Goal: Task Accomplishment & Management: Manage account settings

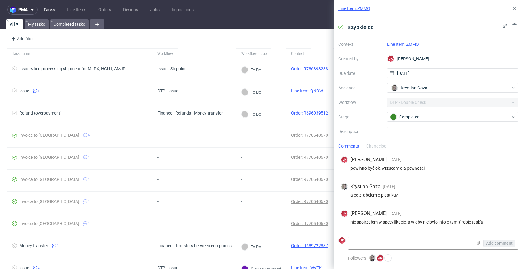
click at [409, 45] on link "Line Item: ZMMQ" at bounding box center [403, 44] width 32 height 5
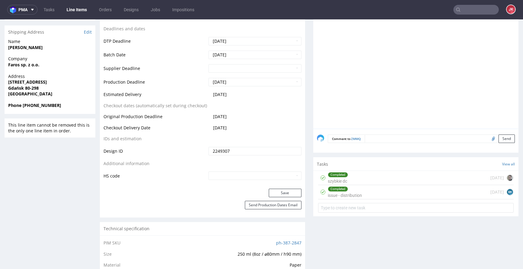
scroll to position [262, 0]
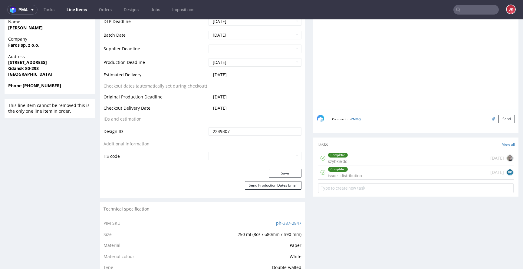
click at [336, 174] on div "Completed issue - distribution" at bounding box center [345, 172] width 34 height 14
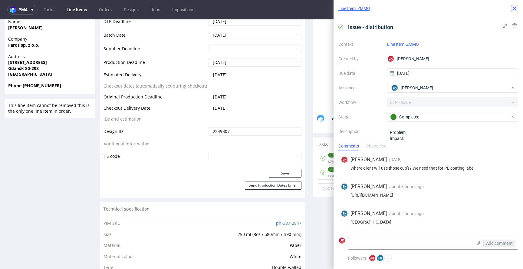
drag, startPoint x: 514, startPoint y: 8, endPoint x: 492, endPoint y: 6, distance: 21.9
click at [514, 8] on icon at bounding box center [514, 8] width 5 height 5
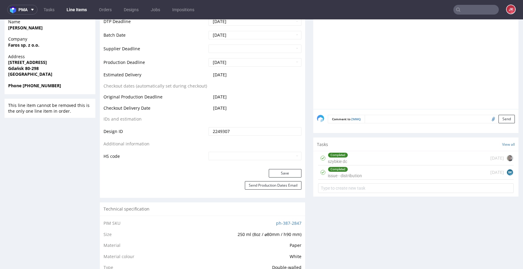
click at [353, 154] on div "Completed szybkie dc 1 day ago" at bounding box center [416, 158] width 196 height 14
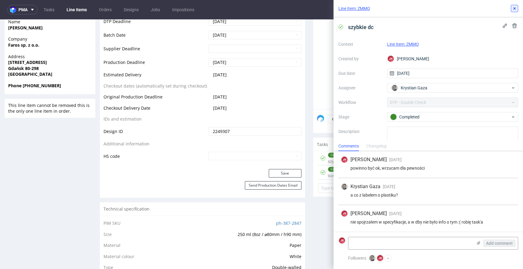
click at [513, 9] on icon at bounding box center [514, 8] width 5 height 5
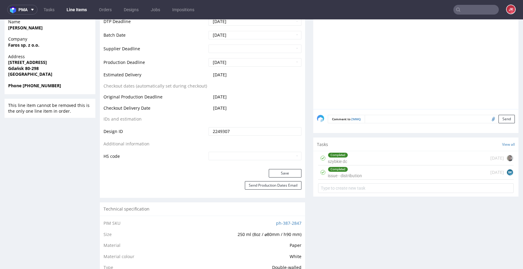
click at [351, 173] on div "Completed issue - distribution" at bounding box center [345, 172] width 34 height 14
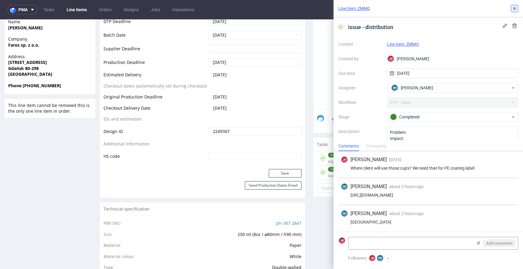
click at [514, 11] on icon at bounding box center [514, 8] width 5 height 5
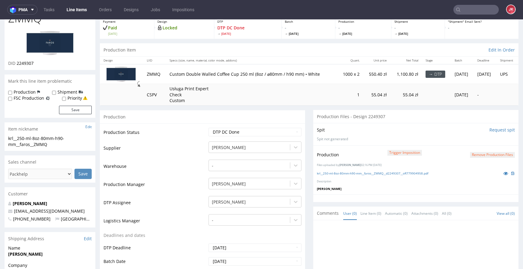
scroll to position [28, 0]
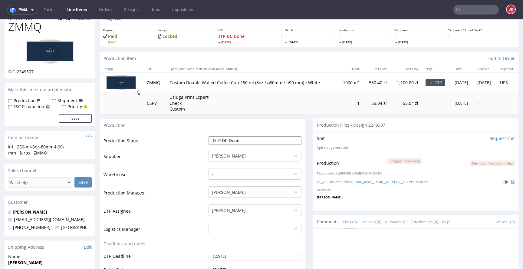
click at [245, 138] on select "Waiting for Artwork Waiting for Diecut Waiting for Mockup Waiting for DTP Waiti…" at bounding box center [255, 140] width 93 height 8
select select "dtp_production_ready"
click at [209, 136] on select "Waiting for Artwork Waiting for Diecut Waiting for Mockup Waiting for DTP Waiti…" at bounding box center [255, 140] width 93 height 8
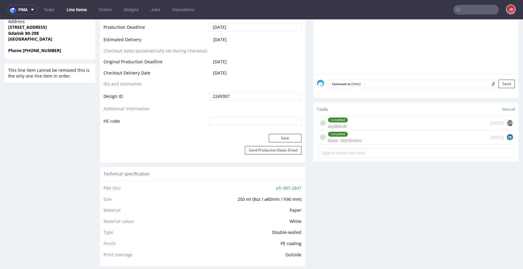
scroll to position [304, 0]
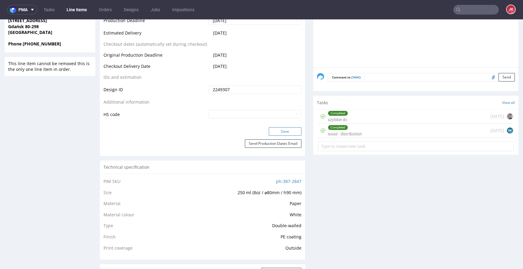
click at [273, 134] on button "Save" at bounding box center [285, 131] width 33 height 8
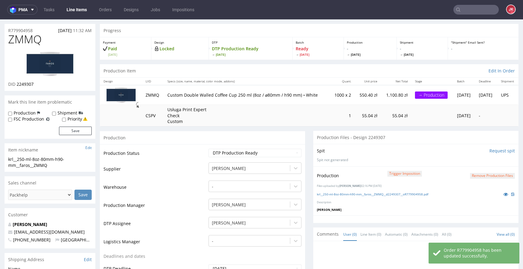
scroll to position [0, 0]
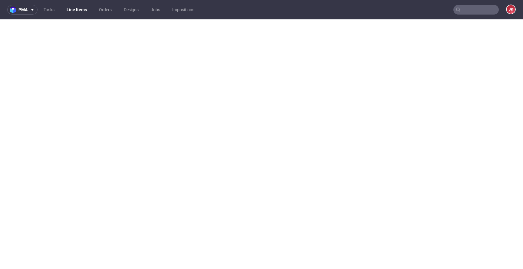
select select "in_progress"
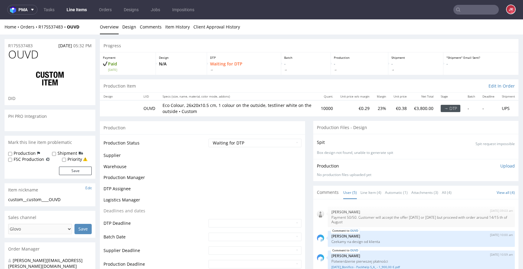
scroll to position [17, 0]
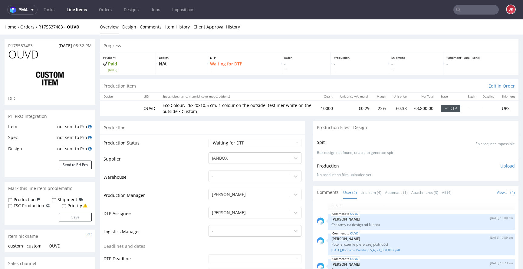
select select "in_progress"
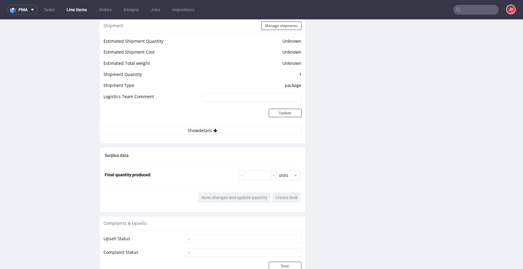
scroll to position [881, 0]
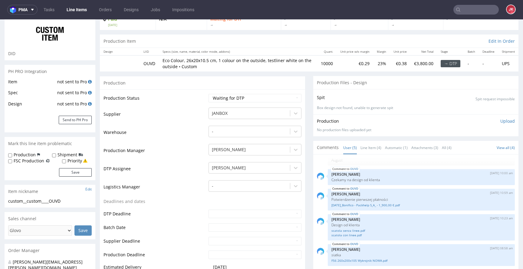
scroll to position [38, 0]
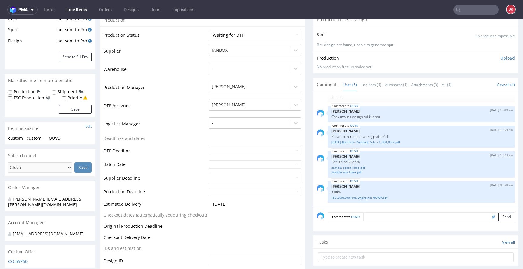
scroll to position [98, 0]
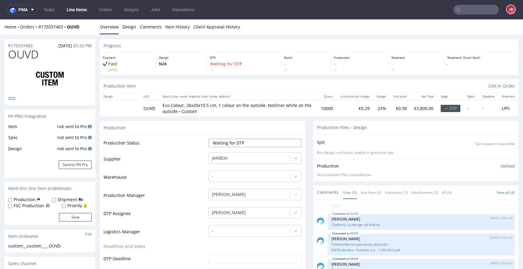
click at [264, 143] on select "Waiting for Artwork Waiting for Diecut Waiting for Mockup Waiting for DTP Waiti…" at bounding box center [255, 143] width 93 height 8
select select "dtp_in_process"
click at [209, 139] on select "Waiting for Artwork Waiting for Diecut Waiting for Mockup Waiting for DTP Waiti…" at bounding box center [255, 143] width 93 height 8
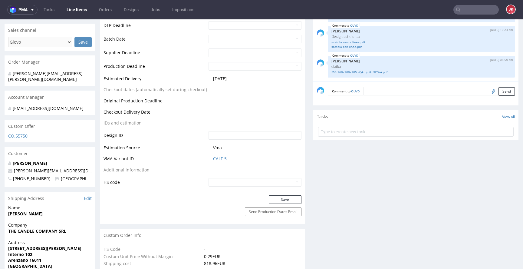
scroll to position [234, 0]
click at [283, 197] on button "Save" at bounding box center [285, 198] width 33 height 8
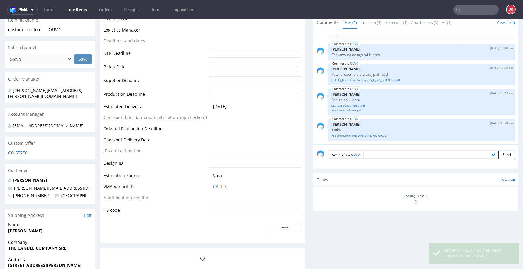
scroll to position [62, 0]
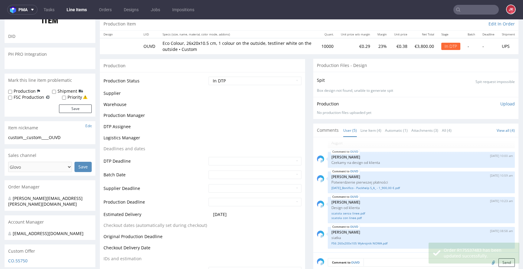
select select "in_progress"
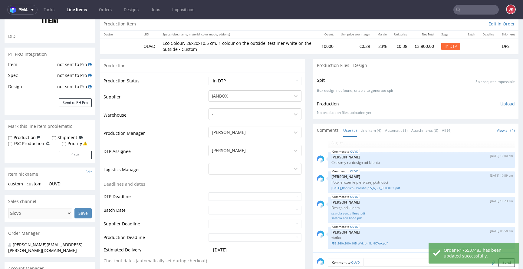
scroll to position [0, 0]
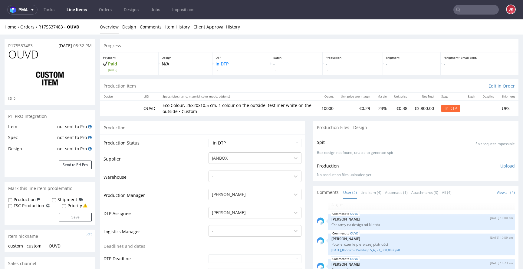
click at [194, 177] on td "Warehouse" at bounding box center [156, 179] width 104 height 18
drag, startPoint x: 71, startPoint y: 244, endPoint x: 0, endPoint y: 246, distance: 70.9
copy div "custom__custom____OUVD"
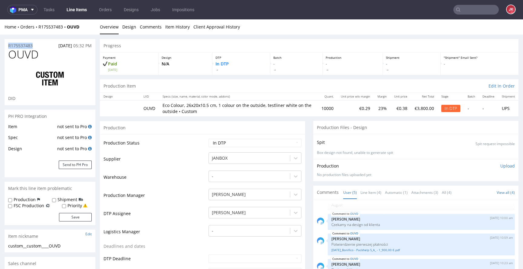
copy p "R175537483"
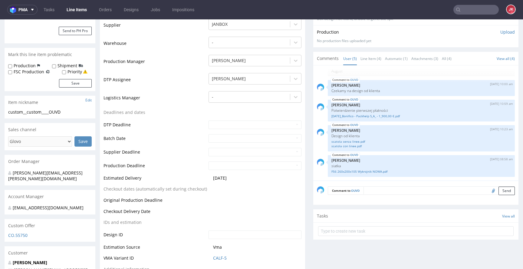
scroll to position [134, 0]
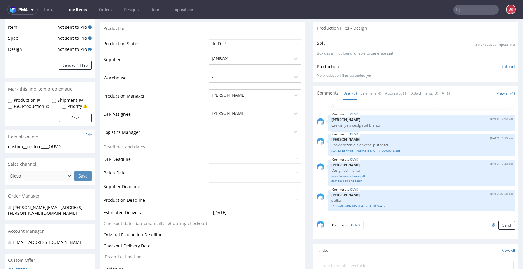
scroll to position [0, 0]
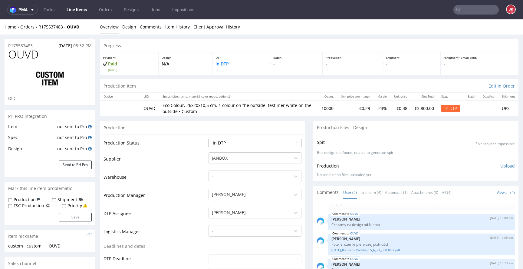
click at [275, 143] on select "Waiting for Artwork Waiting for Diecut Waiting for Mockup Waiting for DTP Waiti…" at bounding box center [255, 143] width 93 height 8
select select "dtp_ca_needed"
click at [209, 139] on select "Waiting for Artwork Waiting for Diecut Waiting for Mockup Waiting for DTP Waiti…" at bounding box center [255, 143] width 93 height 8
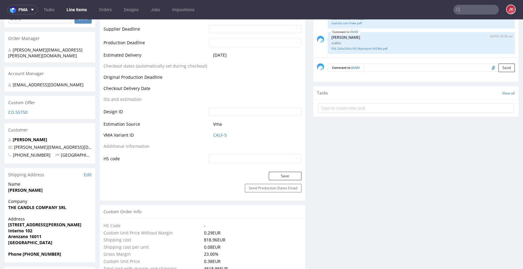
scroll to position [279, 0]
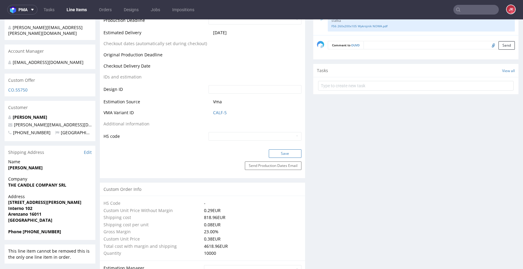
click at [282, 149] on button "Save" at bounding box center [285, 153] width 33 height 8
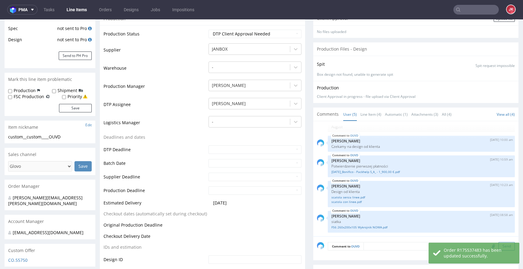
scroll to position [0, 0]
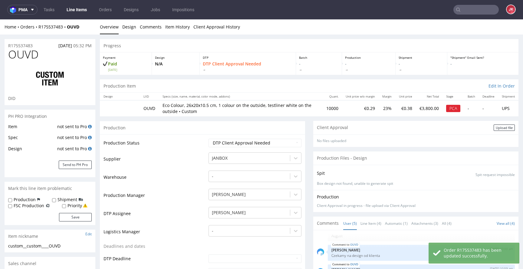
select select "in_progress"
click at [498, 127] on div "Upload file" at bounding box center [504, 127] width 21 height 6
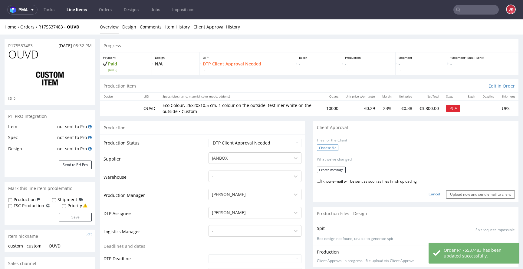
click at [320, 149] on label "Choose file" at bounding box center [327, 147] width 21 height 6
click at [0, 19] on input "Choose file" at bounding box center [0, 19] width 0 height 0
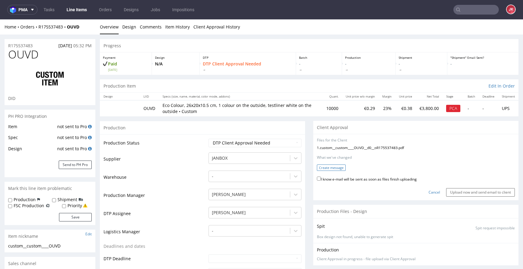
click at [329, 166] on button "Create message" at bounding box center [331, 167] width 29 height 6
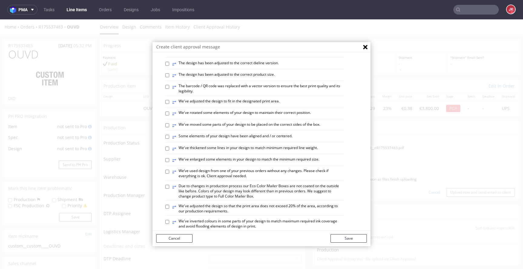
scroll to position [157, 0]
click at [222, 117] on label "⥂ We've rotated some elements of your design to maintain their correct position." at bounding box center [241, 113] width 139 height 7
click at [169, 115] on input "⥂ We've rotated some elements of your design to maintain their correct position." at bounding box center [167, 113] width 4 height 4
checkbox input "true"
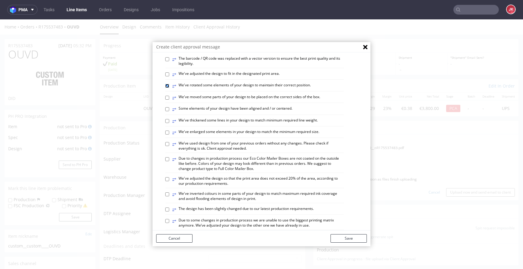
scroll to position [184, 0]
click at [226, 112] on label "⥂ Some elements of your design have been aligned and / or centered." at bounding box center [232, 108] width 120 height 7
click at [169, 110] on input "⥂ Some elements of your design have been aligned and / or centered." at bounding box center [167, 109] width 4 height 4
checkbox input "true"
click at [345, 237] on button "Save" at bounding box center [349, 238] width 36 height 8
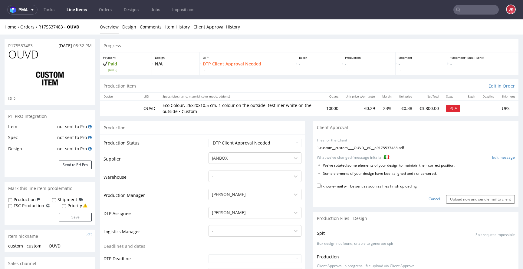
click at [360, 186] on label "I know e-mail will be sent as soon as files finish uploading" at bounding box center [367, 185] width 100 height 7
click at [321, 186] on input "I know e-mail will be sent as soon as files finish uploading" at bounding box center [319, 185] width 4 height 4
checkbox input "true"
click at [473, 200] on input "Upload now and send email to client" at bounding box center [480, 199] width 69 height 8
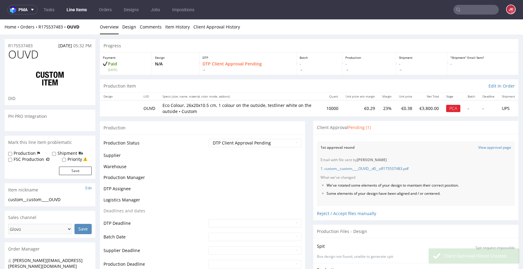
scroll to position [17, 0]
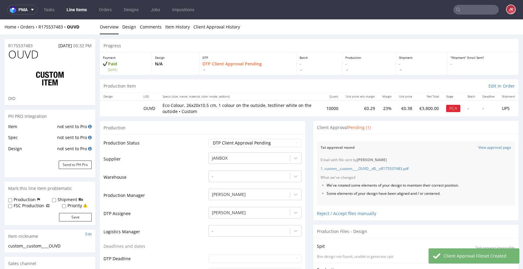
select select "in_progress"
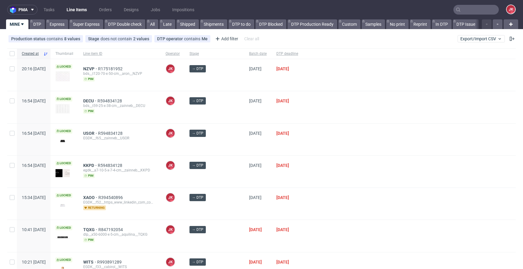
click at [334, 120] on div at bounding box center [409, 107] width 213 height 32
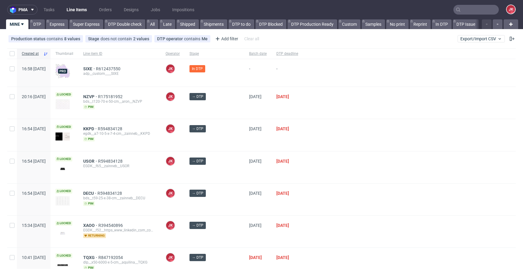
click at [303, 144] on div at bounding box center [409, 135] width 213 height 32
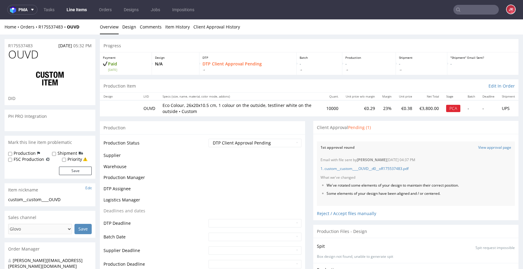
scroll to position [17, 0]
select select "in_progress"
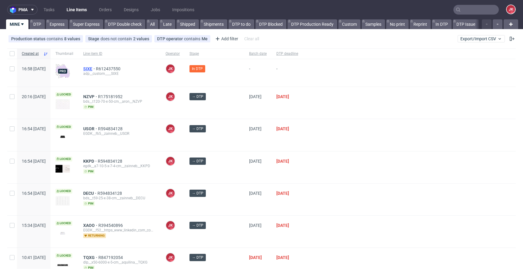
click at [96, 70] on span "SIXE" at bounding box center [89, 68] width 13 height 5
click at [309, 94] on div at bounding box center [409, 103] width 213 height 32
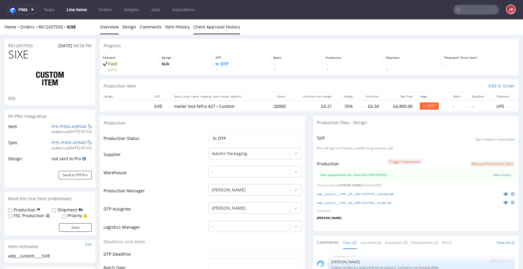
click at [206, 26] on link "Client Approval History" at bounding box center [216, 26] width 47 height 15
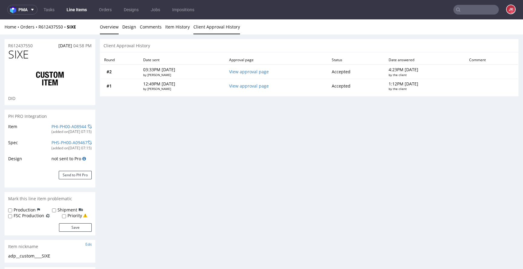
click at [108, 27] on link "Overview" at bounding box center [109, 26] width 19 height 15
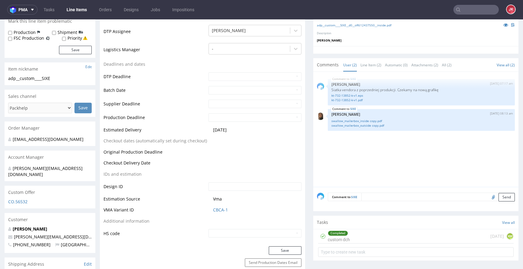
scroll to position [182, 0]
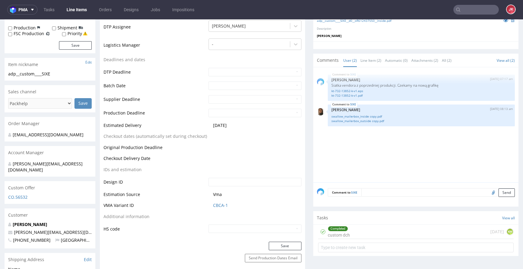
drag, startPoint x: 334, startPoint y: 234, endPoint x: 334, endPoint y: 248, distance: 13.9
click at [334, 234] on div "Completed custom dch" at bounding box center [339, 232] width 22 height 14
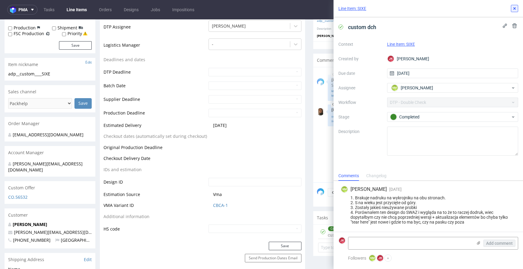
click at [514, 11] on button at bounding box center [514, 8] width 7 height 7
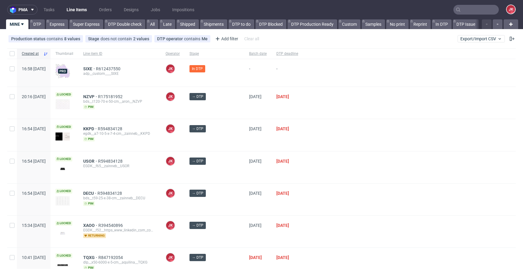
click at [231, 106] on div "→ DTP" at bounding box center [215, 103] width 60 height 32
click at [324, 157] on div at bounding box center [409, 167] width 213 height 32
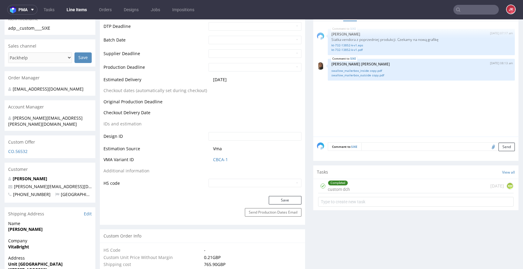
scroll to position [228, 0]
click at [342, 183] on div "Completed" at bounding box center [338, 182] width 20 height 5
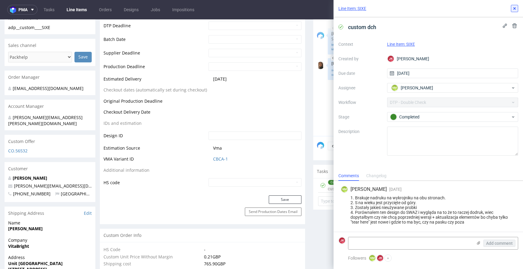
click at [512, 11] on button at bounding box center [514, 8] width 7 height 7
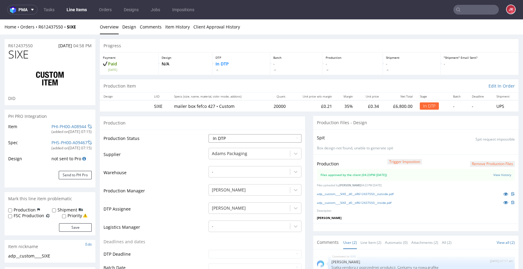
click at [250, 138] on select "Waiting for Artwork Waiting for Diecut Waiting for Mockup Waiting for DTP Waiti…" at bounding box center [255, 138] width 93 height 8
select select "dtp_production_ready"
click at [209, 134] on select "Waiting for Artwork Waiting for Diecut Waiting for Mockup Waiting for DTP Waiti…" at bounding box center [255, 138] width 93 height 8
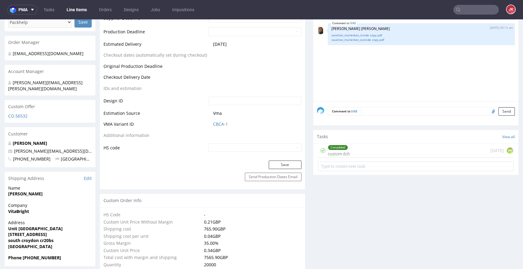
scroll to position [275, 0]
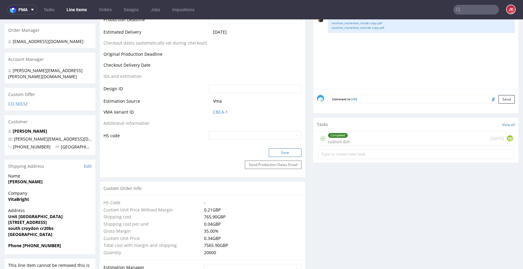
click at [282, 151] on button "Save" at bounding box center [285, 152] width 33 height 8
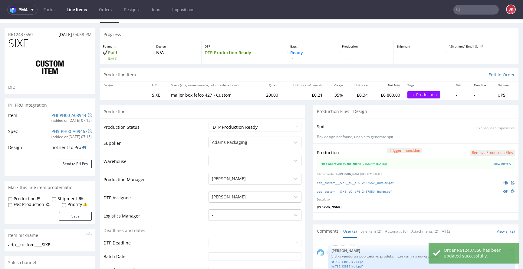
scroll to position [0, 0]
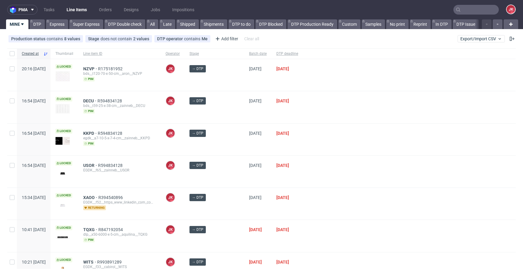
click at [231, 95] on div "→ DTP" at bounding box center [215, 107] width 60 height 32
click at [231, 147] on div "→ DTP" at bounding box center [215, 140] width 60 height 32
click at [244, 153] on div "[DATE]" at bounding box center [257, 140] width 27 height 32
click at [244, 145] on div "[DATE]" at bounding box center [257, 140] width 27 height 32
click at [230, 143] on div "→ DTP" at bounding box center [215, 140] width 60 height 32
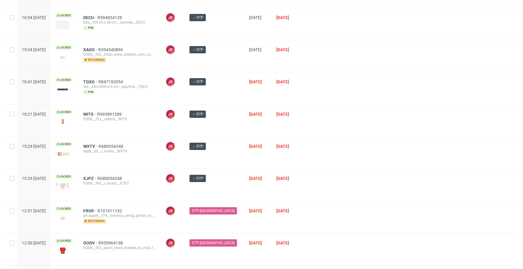
scroll to position [194, 0]
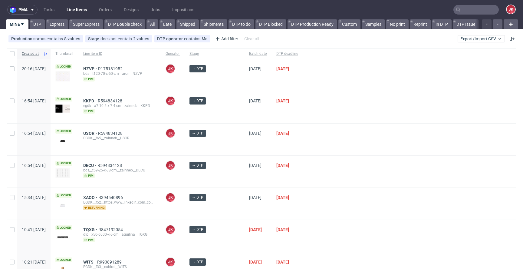
click at [185, 152] on div "[PERSON_NAME] [PERSON_NAME]" at bounding box center [173, 140] width 24 height 32
click at [97, 101] on span "DECU" at bounding box center [90, 100] width 14 height 5
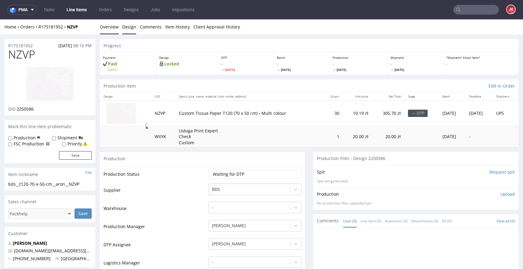
click at [132, 28] on link "Design" at bounding box center [129, 26] width 14 height 15
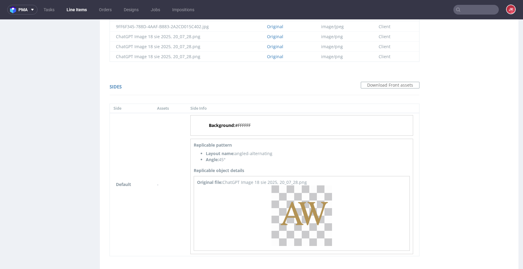
scroll to position [507, 0]
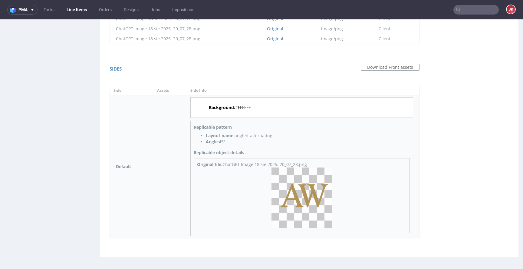
click at [302, 198] on img at bounding box center [302, 197] width 61 height 61
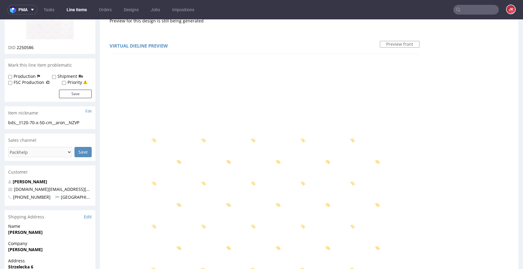
scroll to position [0, 0]
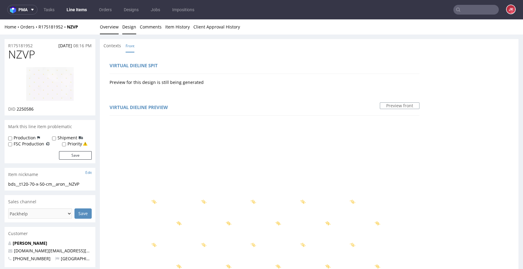
click at [114, 27] on link "Overview" at bounding box center [109, 26] width 19 height 15
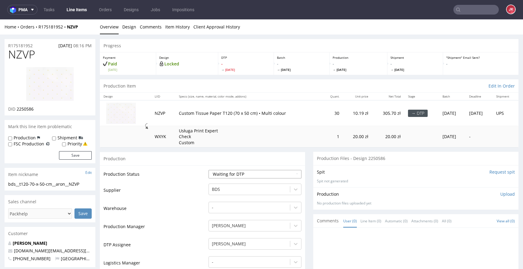
click at [218, 174] on select "Waiting for Artwork Waiting for Diecut Waiting for Mockup Waiting for DTP Waiti…" at bounding box center [255, 174] width 93 height 8
select select "dtp_in_process"
click at [209, 170] on select "Waiting for Artwork Waiting for Diecut Waiting for Mockup Waiting for DTP Waiti…" at bounding box center [255, 174] width 93 height 8
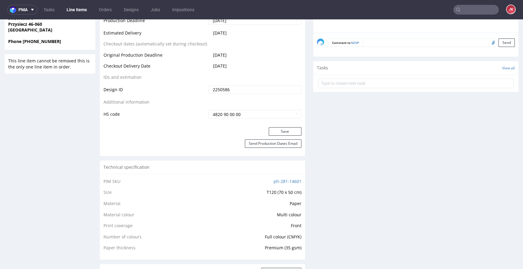
scroll to position [322, 0]
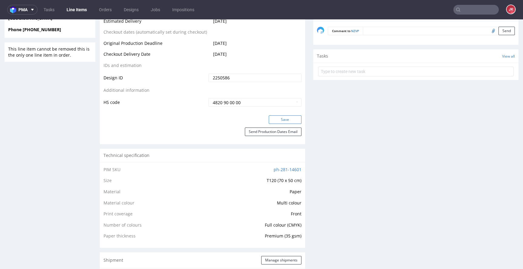
click at [280, 120] on button "Save" at bounding box center [285, 119] width 33 height 8
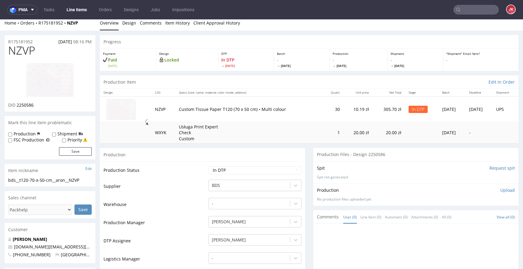
scroll to position [0, 0]
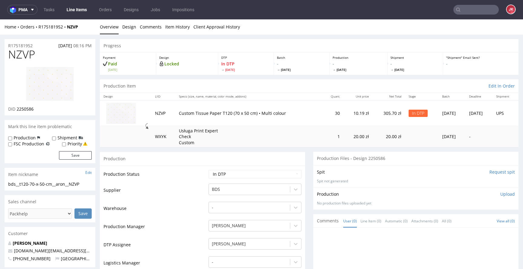
click at [82, 74] on div at bounding box center [50, 84] width 84 height 44
click at [71, 73] on img at bounding box center [50, 84] width 48 height 35
click at [22, 55] on span "NZVP" at bounding box center [21, 54] width 27 height 12
copy span "NZVP"
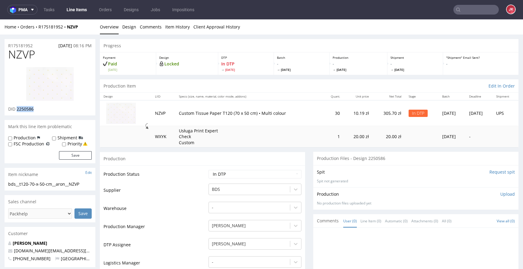
drag, startPoint x: 16, startPoint y: 110, endPoint x: 37, endPoint y: 111, distance: 20.9
click at [37, 111] on div "DID 2250586" at bounding box center [50, 109] width 84 height 6
copy span "2250586"
click at [131, 193] on td "Supplier" at bounding box center [156, 192] width 104 height 18
drag, startPoint x: 90, startPoint y: 182, endPoint x: 0, endPoint y: 180, distance: 89.6
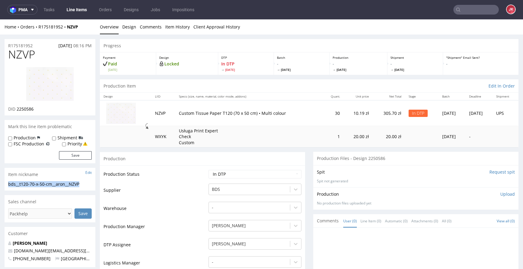
copy section "bds__t120-70-x-50-cm__aron__NZVP"
drag, startPoint x: 40, startPoint y: 44, endPoint x: 2, endPoint y: 49, distance: 37.6
copy p "R175181952"
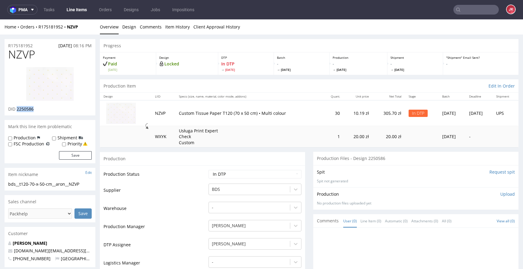
drag, startPoint x: 17, startPoint y: 110, endPoint x: 42, endPoint y: 110, distance: 24.8
click at [42, 110] on div "DID 2250586" at bounding box center [50, 109] width 84 height 6
copy span "2250586"
click at [500, 194] on p "Upload" at bounding box center [507, 194] width 15 height 6
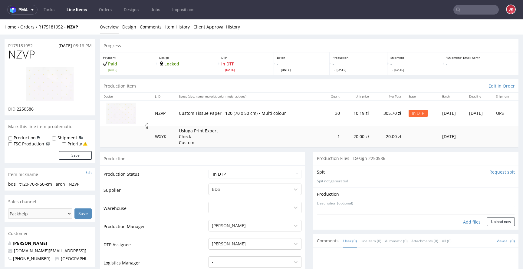
click at [457, 221] on div "Add files" at bounding box center [472, 221] width 30 height 9
click at [464, 221] on div "Add files" at bounding box center [472, 221] width 30 height 9
type input "C:\fakepath\bds__t120-70-x-50-cm__aron__NZVP__d2250586__oR175181952__1.pdf"
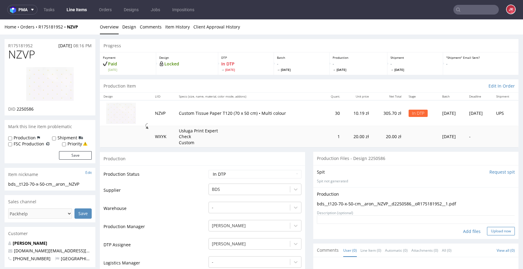
click at [493, 232] on button "Upload now" at bounding box center [501, 231] width 28 height 8
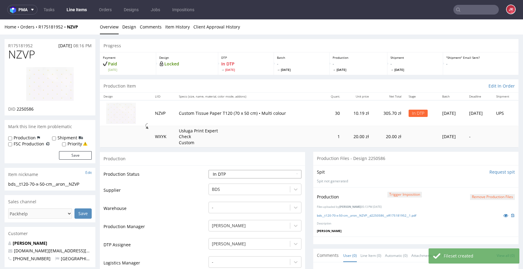
click at [262, 175] on select "Waiting for Artwork Waiting for Diecut Waiting for Mockup Waiting for DTP Waiti…" at bounding box center [255, 174] width 93 height 8
select select "dtp_production_ready"
click at [209, 170] on select "Waiting for Artwork Waiting for Diecut Waiting for Mockup Waiting for DTP Waiti…" at bounding box center [255, 174] width 93 height 8
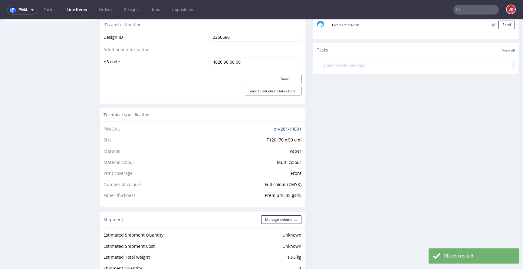
scroll to position [366, 0]
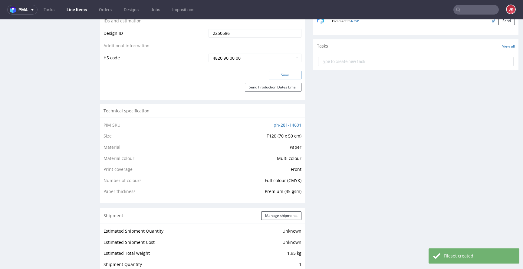
click at [282, 74] on button "Save" at bounding box center [285, 75] width 33 height 8
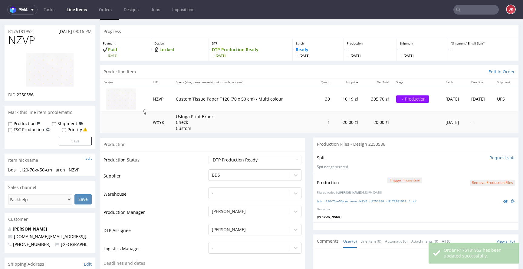
scroll to position [0, 0]
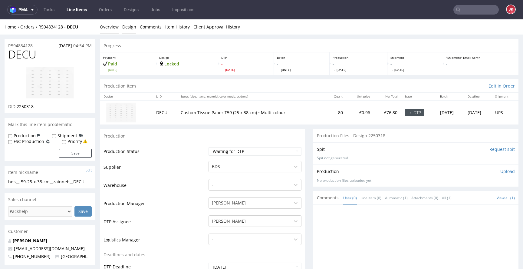
click at [128, 28] on link "Design" at bounding box center [129, 26] width 14 height 15
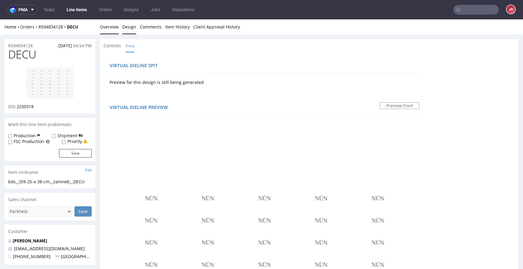
click at [117, 31] on link "Overview" at bounding box center [109, 26] width 19 height 15
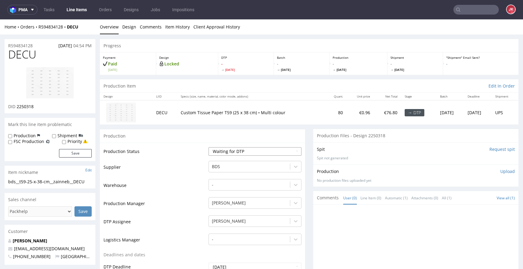
click at [223, 153] on select "Waiting for Artwork Waiting for Diecut Waiting for Mockup Waiting for DTP Waiti…" at bounding box center [255, 151] width 93 height 8
select select "dtp_in_process"
click at [209, 147] on select "Waiting for Artwork Waiting for Diecut Waiting for Mockup Waiting for DTP Waiti…" at bounding box center [255, 151] width 93 height 8
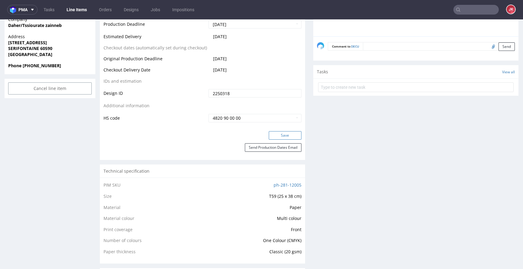
scroll to position [297, 0]
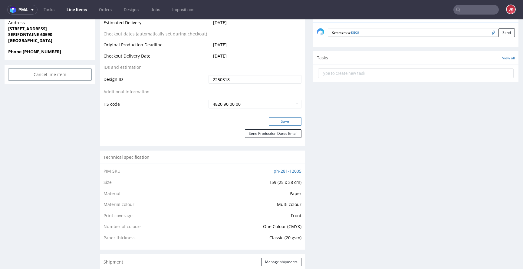
click at [282, 122] on button "Save" at bounding box center [285, 121] width 33 height 8
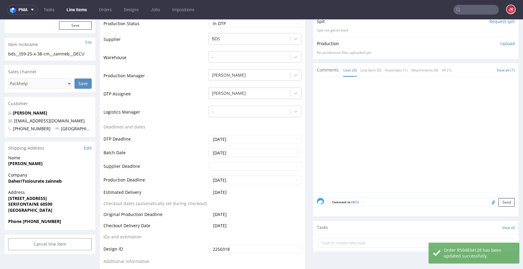
scroll to position [0, 0]
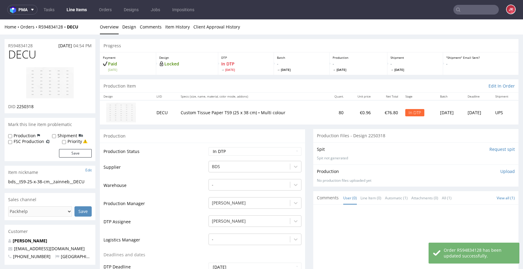
click at [51, 77] on img at bounding box center [50, 83] width 48 height 32
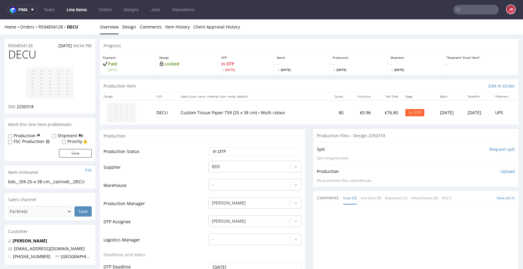
click at [174, 129] on div "Production" at bounding box center [202, 136] width 205 height 14
click at [126, 27] on link "Design" at bounding box center [129, 26] width 14 height 15
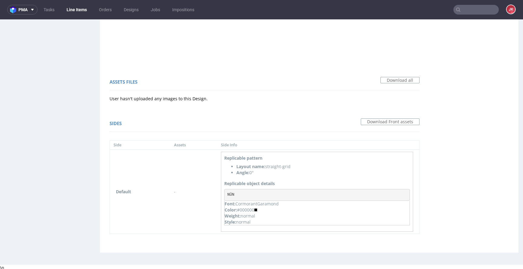
scroll to position [374, 0]
drag, startPoint x: 229, startPoint y: 193, endPoint x: 241, endPoint y: 192, distance: 12.1
click at [241, 192] on pre "NŪN" at bounding box center [317, 193] width 186 height 12
copy pre "NŪN"
click at [302, 122] on div "Sides Download Front assets" at bounding box center [265, 123] width 310 height 15
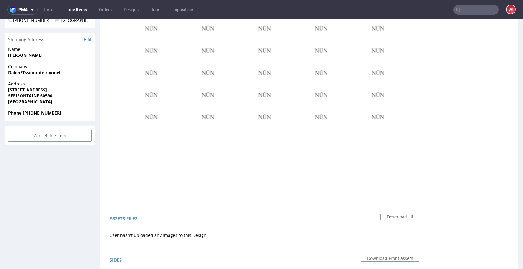
scroll to position [0, 0]
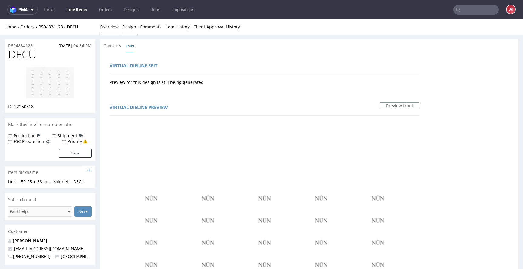
click at [113, 28] on link "Overview" at bounding box center [109, 26] width 19 height 15
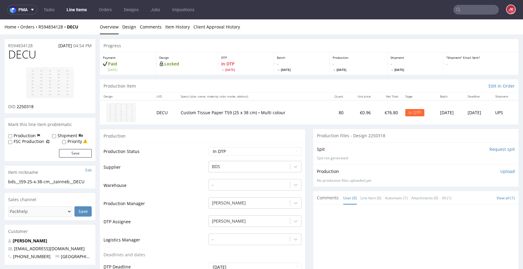
click at [18, 55] on span "DECU" at bounding box center [22, 54] width 28 height 12
copy span "DECU"
click at [26, 107] on span "2250318" at bounding box center [25, 107] width 17 height 6
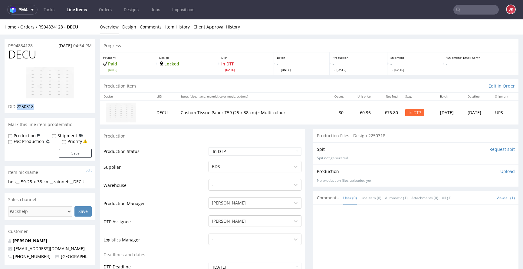
copy span "2250318"
click at [155, 164] on td "Supplier" at bounding box center [156, 169] width 104 height 18
drag, startPoint x: 68, startPoint y: 181, endPoint x: 5, endPoint y: 181, distance: 63.3
click at [5, 181] on div "bds__t59-25-x-38-cm__zainneb__DECU bds__t59-25-x-38-cm __zainneb__DECU Update" at bounding box center [50, 184] width 91 height 10
copy div "bds__t59-25-x-38-cm__zainneb__DECU"
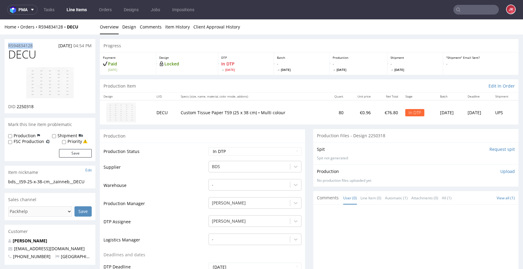
drag, startPoint x: 33, startPoint y: 45, endPoint x: 0, endPoint y: 44, distance: 32.7
copy p "R594834128"
drag, startPoint x: 17, startPoint y: 108, endPoint x: 39, endPoint y: 107, distance: 22.1
click at [39, 107] on div "DID 2250318" at bounding box center [50, 107] width 84 height 6
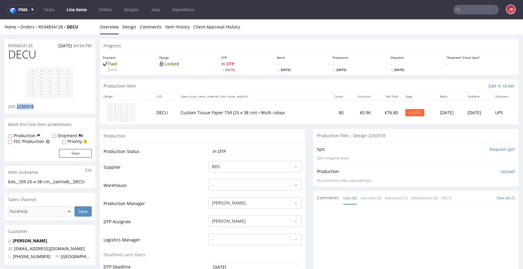
copy span "2250318"
click at [502, 171] on p "Upload" at bounding box center [507, 171] width 15 height 6
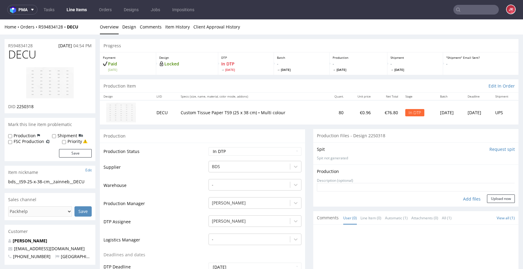
click at [470, 200] on div "Add files" at bounding box center [472, 198] width 30 height 9
type input "C:\fakepath\bds__t59-25-x-38-cm__zainneb__DECU__d2250318__oR594834128__1.pdf"
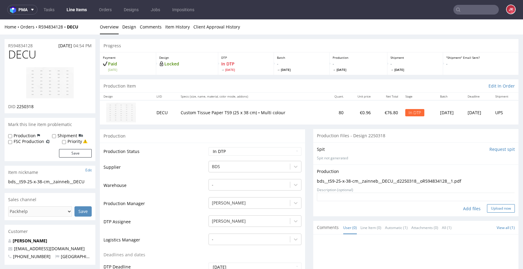
click at [490, 209] on button "Upload now" at bounding box center [501, 208] width 28 height 8
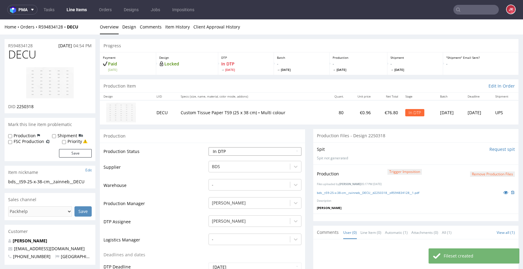
click at [252, 152] on select "Waiting for Artwork Waiting for Diecut Waiting for Mockup Waiting for DTP Waiti…" at bounding box center [255, 151] width 93 height 8
click at [209, 147] on select "Waiting for Artwork Waiting for Diecut Waiting for Mockup Waiting for DTP Waiti…" at bounding box center [255, 151] width 93 height 8
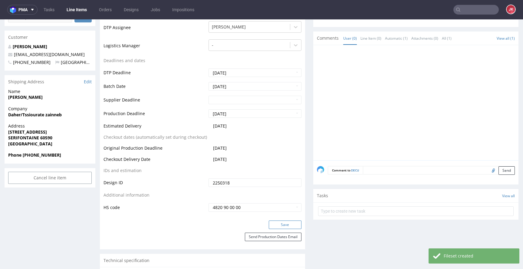
scroll to position [199, 0]
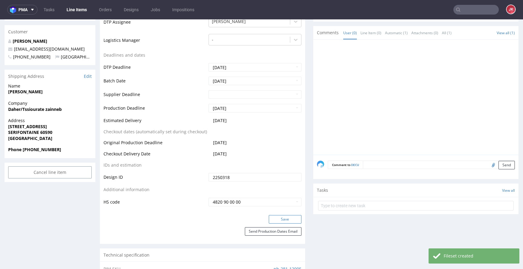
click at [283, 221] on button "Save" at bounding box center [285, 219] width 33 height 8
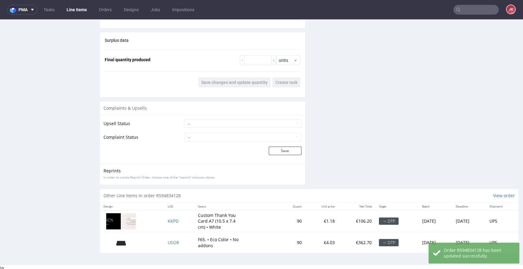
scroll to position [650, 0]
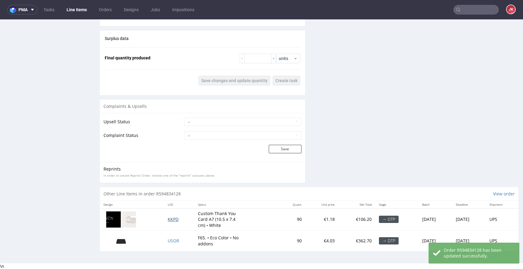
click at [168, 220] on span "KKPD" at bounding box center [173, 219] width 11 height 6
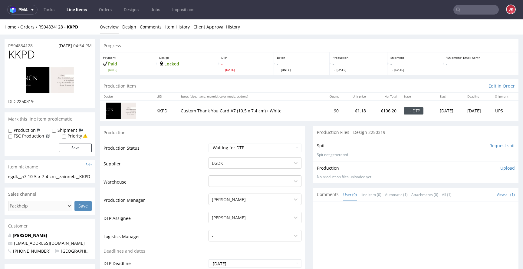
click at [490, 148] on input "Request spit" at bounding box center [502, 146] width 25 height 6
click at [23, 56] on span "KKPD" at bounding box center [21, 54] width 27 height 12
copy span "KKPD"
click at [28, 101] on span "2250319" at bounding box center [25, 101] width 17 height 6
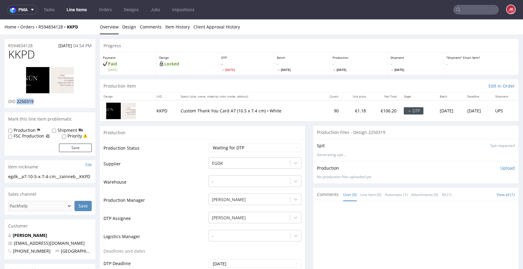
click at [28, 101] on span "2250319" at bounding box center [25, 101] width 17 height 6
copy span "2250319"
click at [254, 147] on select "Waiting for Artwork Waiting for Diecut Waiting for Mockup Waiting for DTP Waiti…" at bounding box center [255, 147] width 93 height 8
select select "dtp_in_process"
click at [209, 143] on select "Waiting for Artwork Waiting for Diecut Waiting for Mockup Waiting for DTP Waiti…" at bounding box center [255, 147] width 93 height 8
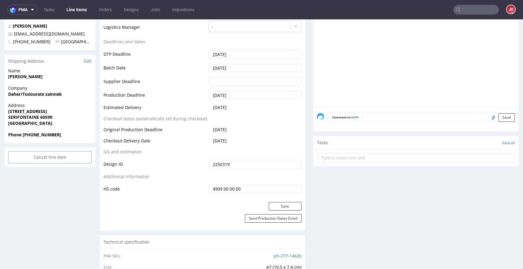
scroll to position [225, 0]
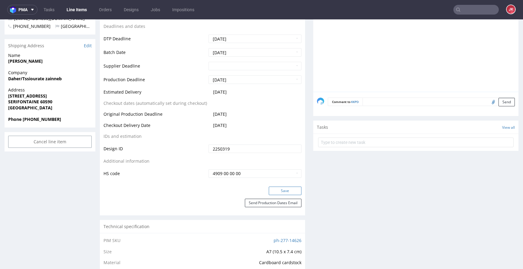
click at [278, 193] on button "Save" at bounding box center [285, 190] width 33 height 8
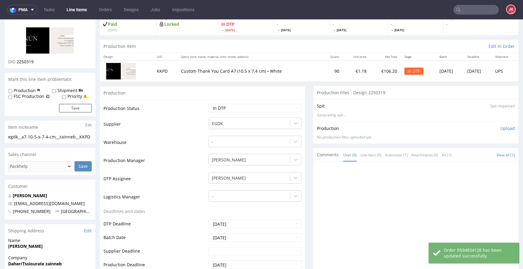
scroll to position [0, 0]
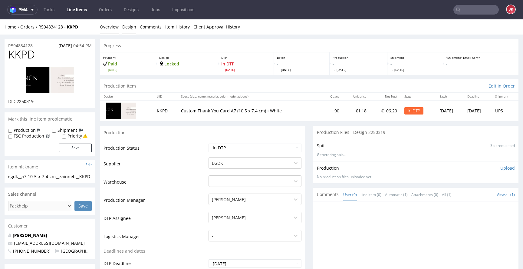
click at [130, 29] on link "Design" at bounding box center [129, 26] width 14 height 15
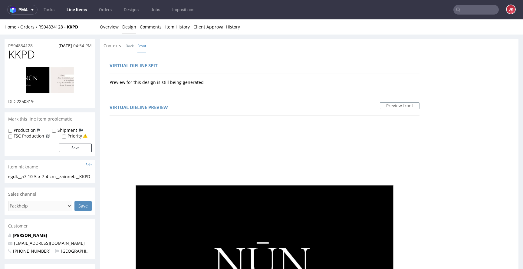
click at [64, 74] on img at bounding box center [50, 80] width 48 height 27
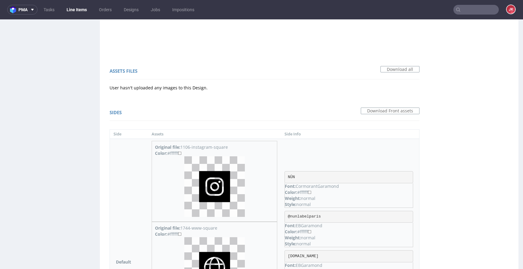
scroll to position [402, 0]
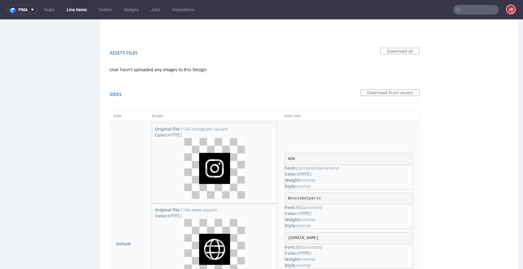
click at [211, 154] on img at bounding box center [214, 168] width 61 height 61
drag, startPoint x: 285, startPoint y: 159, endPoint x: 305, endPoint y: 157, distance: 20.7
click at [305, 157] on pre "NŪN" at bounding box center [349, 159] width 129 height 12
copy pre "NŪN"
drag, startPoint x: 285, startPoint y: 198, endPoint x: 328, endPoint y: 196, distance: 43.0
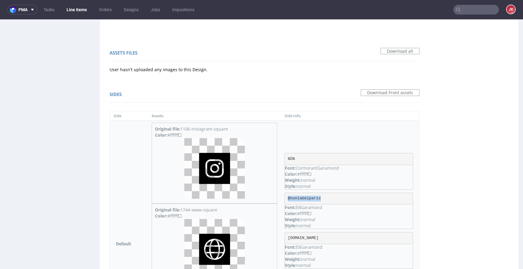
click at [328, 196] on pre "@nunlabelparis" at bounding box center [349, 199] width 129 height 12
copy pre "@nunlabelparis"
drag, startPoint x: 285, startPoint y: 238, endPoint x: 327, endPoint y: 238, distance: 41.8
click at [327, 238] on pre "nunlabel.com" at bounding box center [349, 238] width 129 height 12
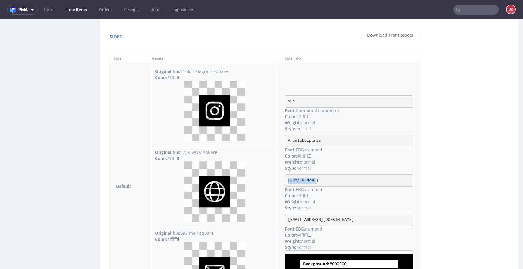
scroll to position [482, 0]
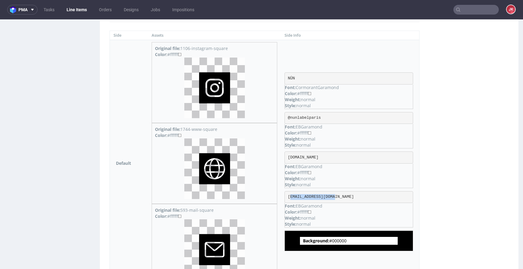
drag, startPoint x: 287, startPoint y: 197, endPoint x: 342, endPoint y: 196, distance: 55.4
click at [342, 196] on pre "contact@nunlabel.com" at bounding box center [349, 197] width 129 height 12
drag, startPoint x: 294, startPoint y: 197, endPoint x: 346, endPoint y: 196, distance: 52.1
click at [345, 196] on pre "contact@nunlabel.com" at bounding box center [349, 197] width 129 height 12
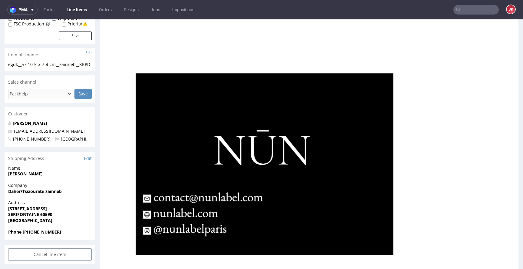
scroll to position [0, 0]
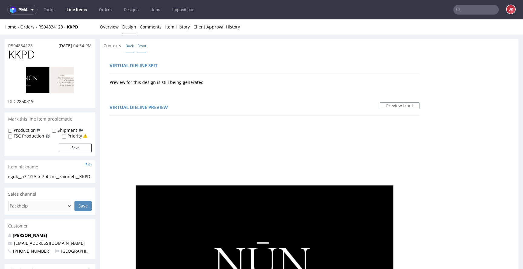
click at [128, 45] on link "Back" at bounding box center [130, 45] width 8 height 13
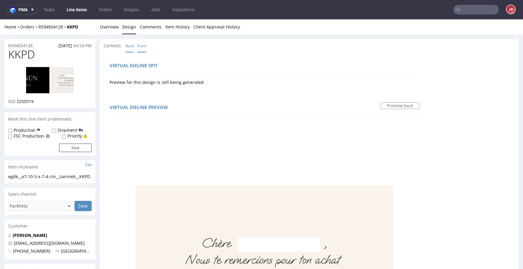
click at [142, 44] on link "Front" at bounding box center [141, 45] width 9 height 13
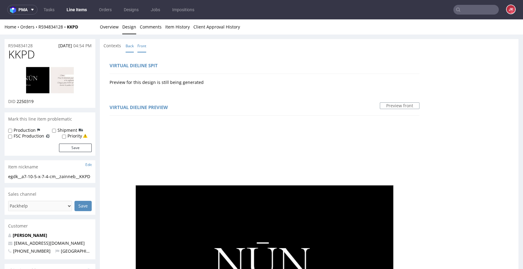
click at [129, 48] on link "Back" at bounding box center [130, 45] width 8 height 13
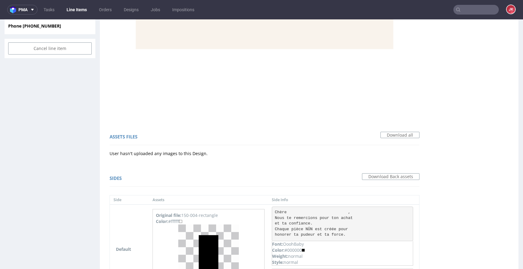
scroll to position [380, 0]
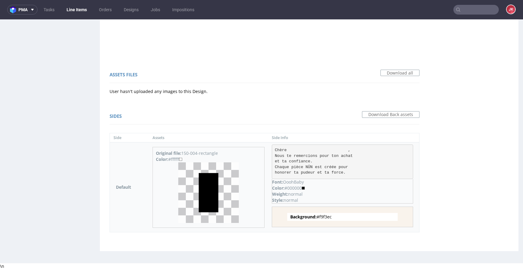
click at [330, 216] on span "Background: #f9f3ec" at bounding box center [342, 217] width 110 height 8
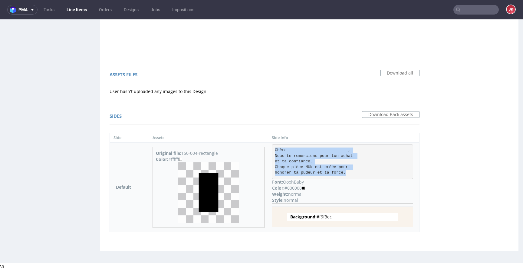
drag, startPoint x: 276, startPoint y: 150, endPoint x: 358, endPoint y: 176, distance: 86.6
click at [358, 176] on pre "Chère , Nous te remercions pour ton achat et ta confiance. Chaque pièce NŪN est…" at bounding box center [342, 161] width 141 height 35
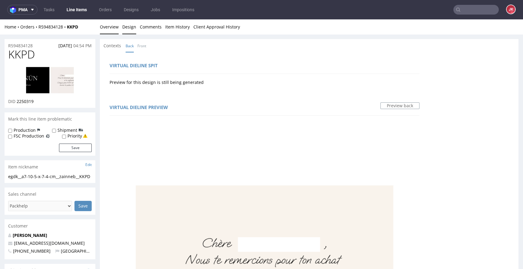
click at [107, 26] on link "Overview" at bounding box center [109, 26] width 19 height 15
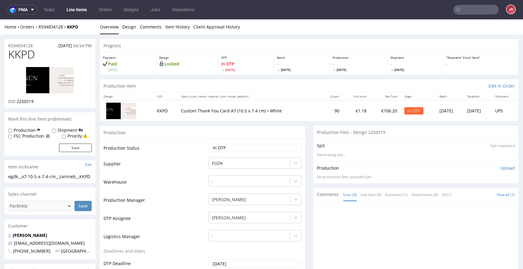
click at [191, 173] on td "Supplier" at bounding box center [156, 166] width 104 height 18
drag, startPoint x: 59, startPoint y: 181, endPoint x: 0, endPoint y: 173, distance: 59.9
drag, startPoint x: 41, startPoint y: 47, endPoint x: 1, endPoint y: 48, distance: 39.7
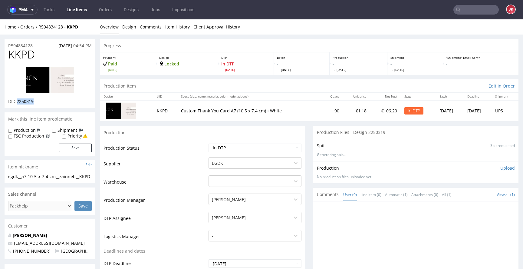
drag, startPoint x: 17, startPoint y: 102, endPoint x: 47, endPoint y: 102, distance: 30.0
click at [47, 102] on div "DID 2250319" at bounding box center [50, 101] width 84 height 6
click at [500, 166] on p "Upload" at bounding box center [507, 168] width 15 height 6
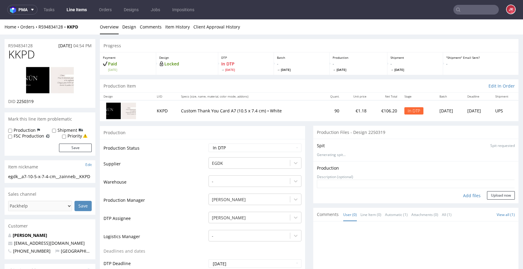
click at [466, 195] on div "Add files" at bounding box center [472, 195] width 30 height 9
type input "C:\fakepath\egdk__a7-10-5-x-7-4-cm__zainneb__KKPD__d2250319__oR594834128__1__fr…"
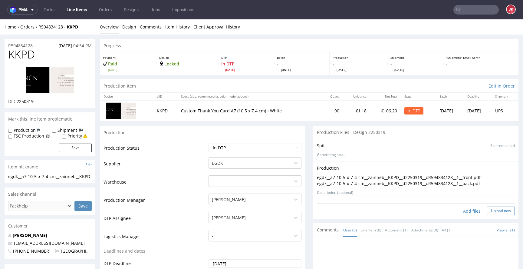
click at [490, 212] on button "Upload now" at bounding box center [501, 210] width 28 height 8
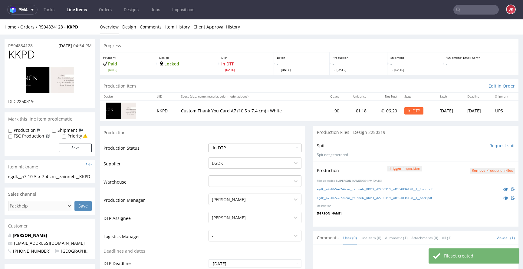
click at [284, 149] on select "Waiting for Artwork Waiting for Diecut Waiting for Mockup Waiting for DTP Waiti…" at bounding box center [255, 147] width 93 height 8
select select "dtp_production_ready"
click at [209, 143] on select "Waiting for Artwork Waiting for Diecut Waiting for Mockup Waiting for DTP Waiti…" at bounding box center [255, 147] width 93 height 8
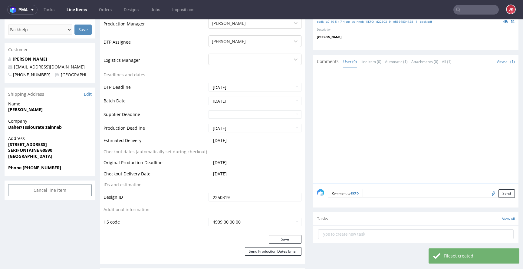
scroll to position [261, 0]
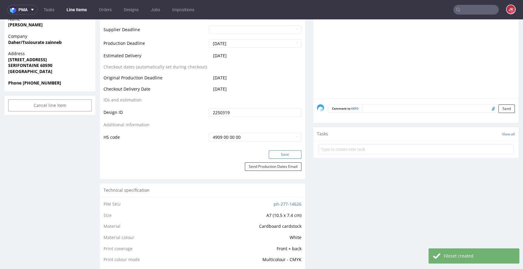
drag, startPoint x: 288, startPoint y: 156, endPoint x: 292, endPoint y: 155, distance: 4.9
click at [288, 156] on button "Save" at bounding box center [285, 154] width 33 height 8
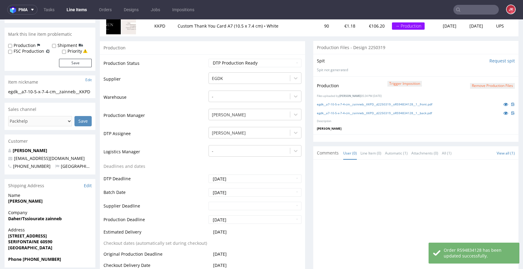
scroll to position [0, 0]
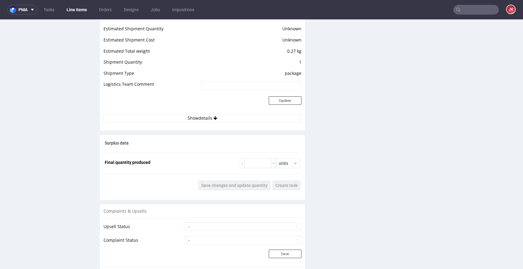
scroll to position [649, 0]
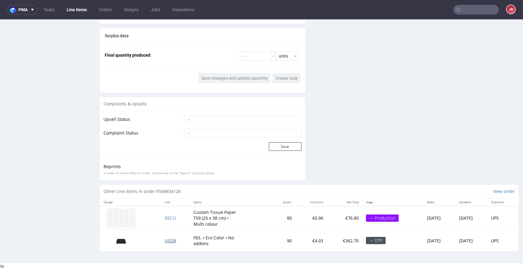
click at [165, 242] on span "USOR" at bounding box center [171, 241] width 12 height 6
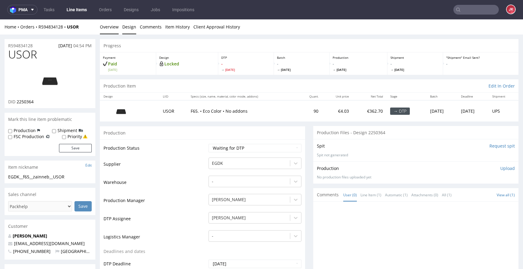
click at [129, 24] on link "Design" at bounding box center [129, 26] width 14 height 15
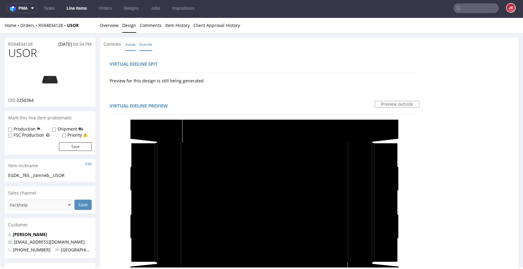
click at [129, 42] on link "Inside" at bounding box center [131, 44] width 10 height 13
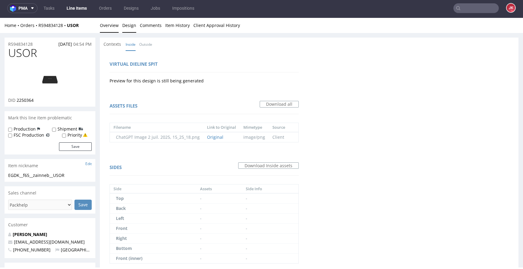
click at [110, 25] on link "Overview" at bounding box center [109, 25] width 19 height 15
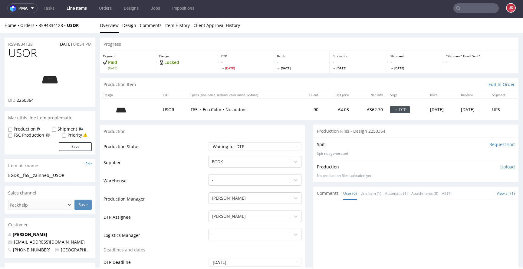
click at [198, 159] on td "Supplier" at bounding box center [156, 164] width 104 height 18
click at [214, 147] on select "Waiting for Artwork Waiting for Diecut Waiting for Mockup Waiting for DTP Waiti…" at bounding box center [255, 146] width 93 height 8
select select "dtp_in_process"
click at [209, 142] on select "Waiting for Artwork Waiting for Diecut Waiting for Mockup Waiting for DTP Waiti…" at bounding box center [255, 146] width 93 height 8
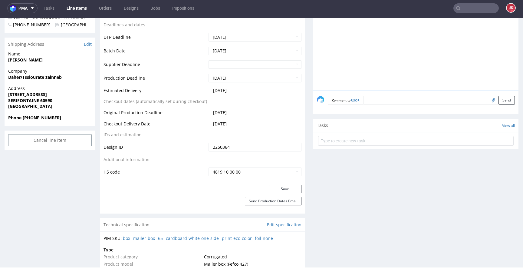
scroll to position [253, 0]
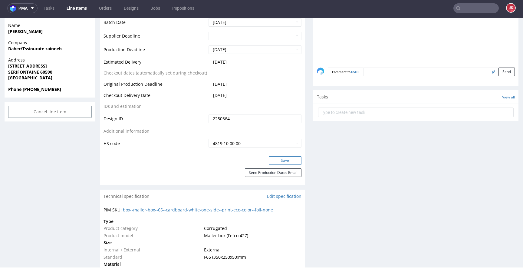
click at [278, 163] on button "Save" at bounding box center [285, 160] width 33 height 8
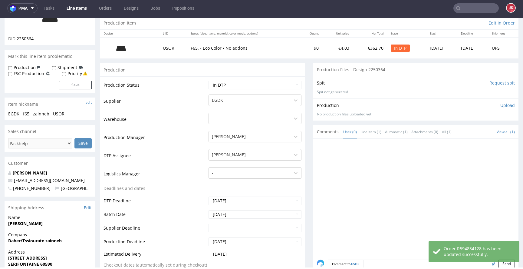
scroll to position [0, 0]
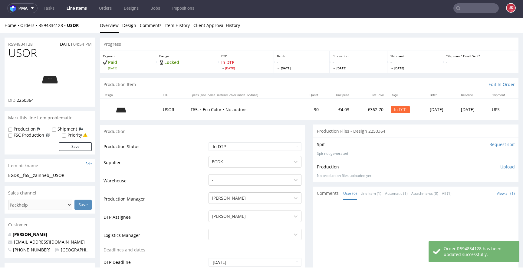
click at [58, 84] on img at bounding box center [50, 78] width 48 height 27
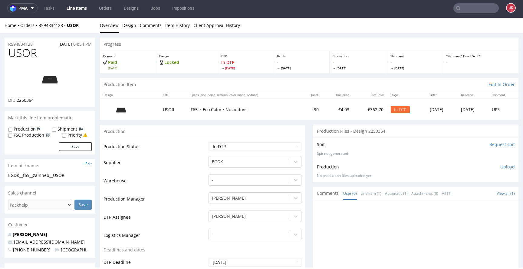
click at [25, 57] on span "USOR" at bounding box center [22, 53] width 29 height 12
click at [195, 141] on div "Production Status Waiting for Artwork Waiting for Diecut Waiting for Mockup Wai…" at bounding box center [202, 274] width 205 height 272
click at [131, 23] on link "Design" at bounding box center [129, 25] width 14 height 15
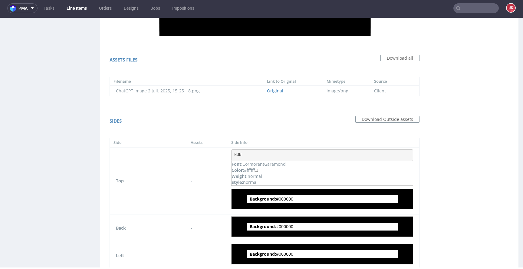
scroll to position [450, 0]
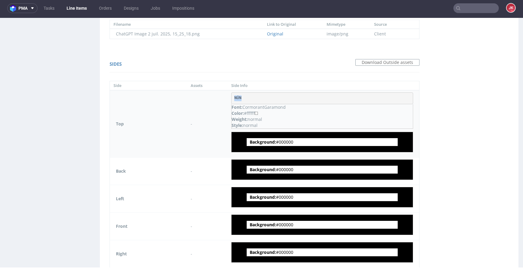
drag, startPoint x: 233, startPoint y: 98, endPoint x: 255, endPoint y: 97, distance: 21.8
click at [255, 97] on pre "NŪN" at bounding box center [322, 98] width 182 height 12
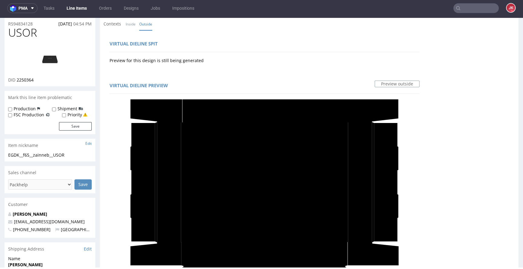
scroll to position [0, 0]
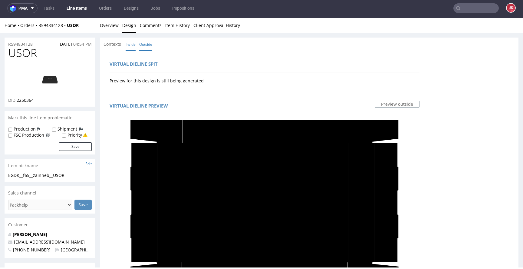
drag, startPoint x: 223, startPoint y: 55, endPoint x: 128, endPoint y: 47, distance: 95.4
click at [223, 55] on div "Virtual dieline spit Preview for this design is still being generated" at bounding box center [265, 71] width 322 height 34
click at [108, 26] on link "Overview" at bounding box center [109, 25] width 19 height 15
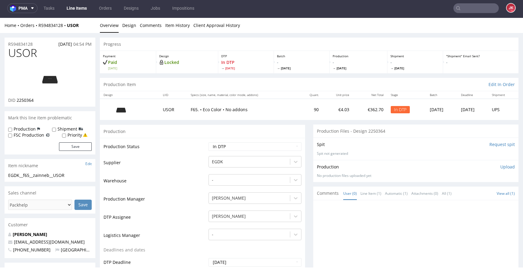
click at [69, 173] on div "EGDK__f65__zainneb__USOR" at bounding box center [50, 175] width 84 height 6
drag, startPoint x: 81, startPoint y: 174, endPoint x: 0, endPoint y: 173, distance: 80.8
drag, startPoint x: 39, startPoint y: 44, endPoint x: 7, endPoint y: 48, distance: 32.8
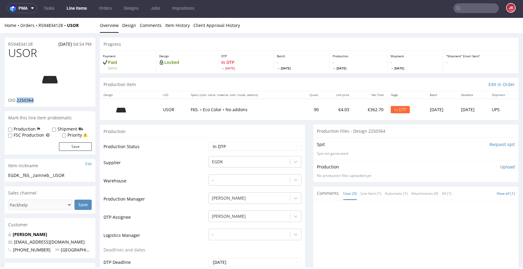
drag, startPoint x: 17, startPoint y: 101, endPoint x: 51, endPoint y: 101, distance: 34.8
click at [51, 101] on div "DID 2250364" at bounding box center [50, 100] width 84 height 6
click at [500, 167] on p "Upload" at bounding box center [507, 167] width 15 height 6
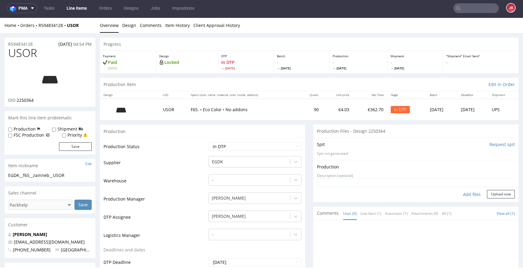
click at [467, 193] on div "Add files" at bounding box center [472, 194] width 30 height 9
type input "C:\fakepath\EGDK__f65__zainneb__USOR__d2250364__oR594834128__5__outside.pdf"
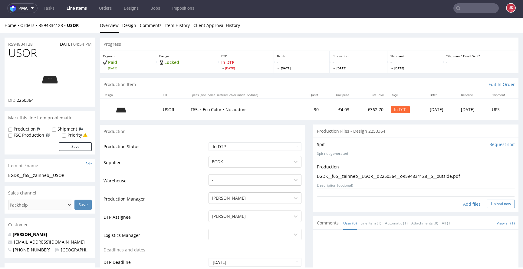
click at [498, 205] on button "Upload now" at bounding box center [501, 203] width 28 height 8
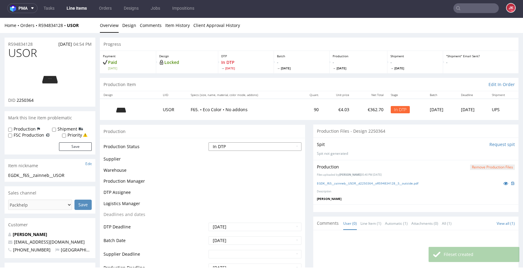
click at [245, 145] on select "Waiting for Artwork Waiting for Diecut Waiting for Mockup Waiting for DTP Waiti…" at bounding box center [255, 146] width 93 height 8
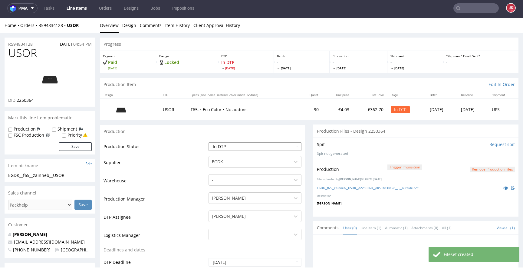
select select "dtp_production_ready"
click at [209, 142] on select "Waiting for Artwork Waiting for Diecut Waiting for Mockup Waiting for DTP Waiti…" at bounding box center [255, 146] width 93 height 8
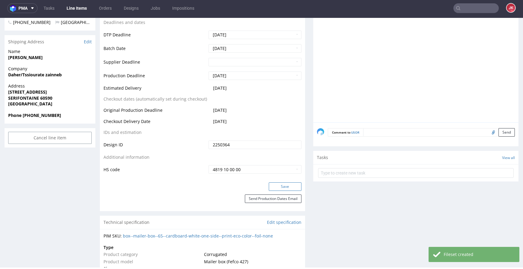
scroll to position [228, 0]
click at [273, 186] on button "Save" at bounding box center [285, 186] width 33 height 8
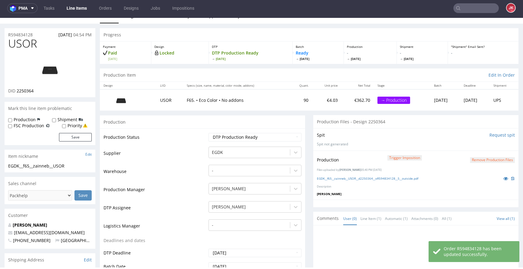
scroll to position [0, 0]
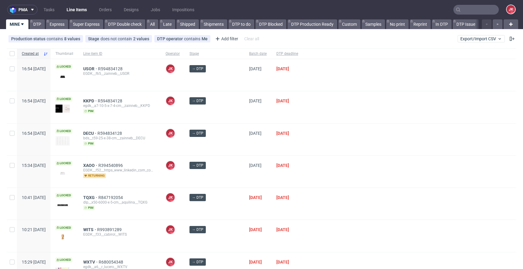
click at [308, 158] on div at bounding box center [409, 172] width 213 height 32
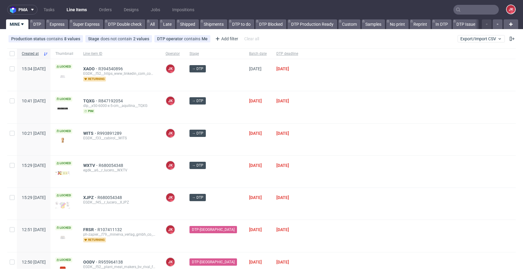
click at [228, 119] on div "→ DTP" at bounding box center [215, 107] width 60 height 32
click at [107, 73] on div "EGDK__f52__https_www_linkedin_com_company_heatload__XAOO" at bounding box center [119, 73] width 73 height 5
click at [98, 68] on span "XAOO" at bounding box center [90, 68] width 15 height 5
click at [329, 188] on div at bounding box center [409, 204] width 213 height 32
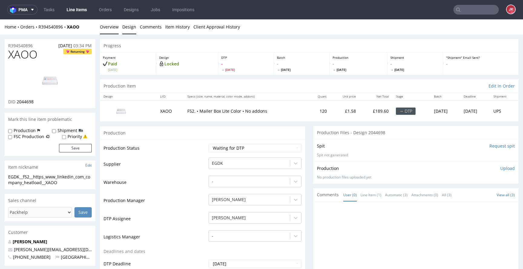
click at [133, 31] on link "Design" at bounding box center [129, 26] width 14 height 15
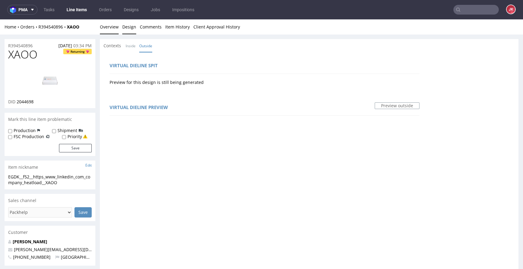
click at [110, 27] on link "Overview" at bounding box center [109, 26] width 19 height 15
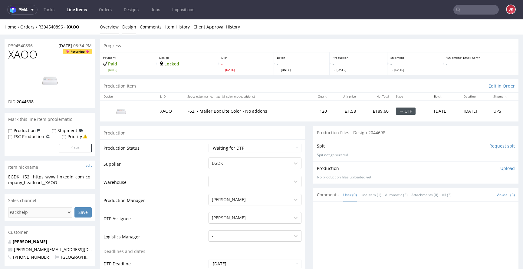
click at [130, 27] on link "Design" at bounding box center [129, 26] width 14 height 15
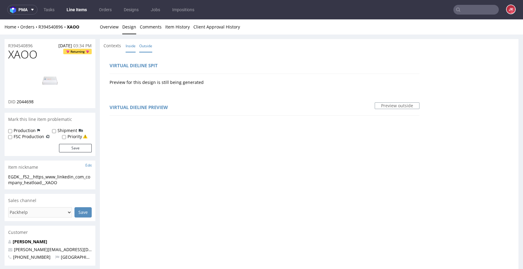
click at [130, 47] on link "Inside" at bounding box center [131, 45] width 10 height 13
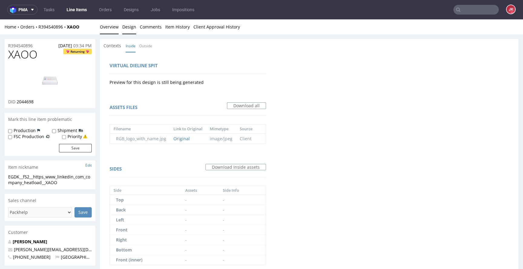
click at [104, 25] on link "Overview" at bounding box center [109, 26] width 19 height 15
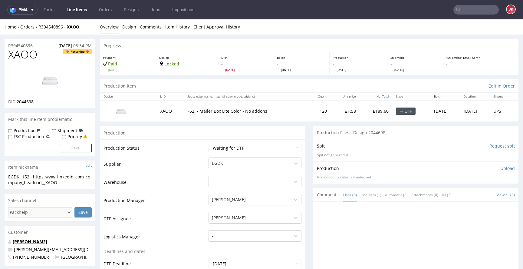
click at [47, 239] on link "[PERSON_NAME]" at bounding box center [30, 242] width 35 height 6
click at [249, 146] on select "Waiting for Artwork Waiting for Diecut Waiting for Mockup Waiting for DTP Waiti…" at bounding box center [255, 148] width 93 height 8
select select "dtp_in_process"
click at [209, 144] on select "Waiting for Artwork Waiting for Diecut Waiting for Mockup Waiting for DTP Waiti…" at bounding box center [255, 148] width 93 height 8
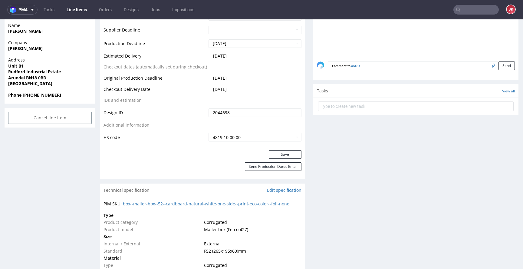
scroll to position [318, 0]
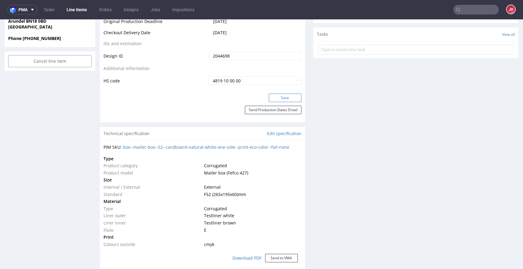
click at [284, 95] on button "Save" at bounding box center [285, 98] width 33 height 8
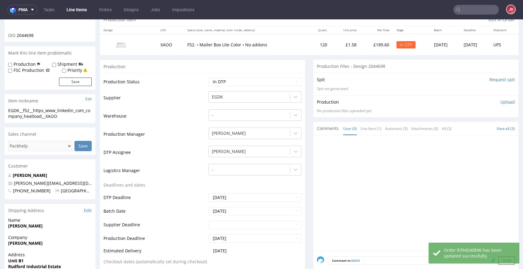
scroll to position [0, 0]
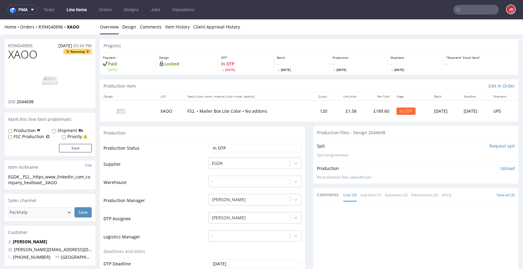
click at [66, 78] on img at bounding box center [50, 80] width 48 height 27
click at [152, 155] on td "Production Status" at bounding box center [156, 150] width 104 height 14
click at [127, 23] on link "Design" at bounding box center [129, 26] width 14 height 15
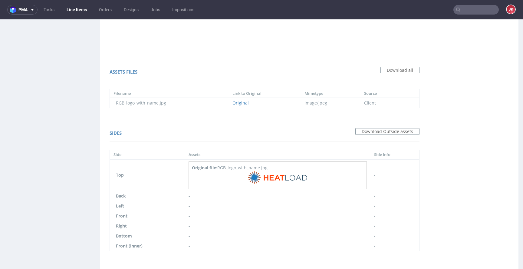
scroll to position [401, 0]
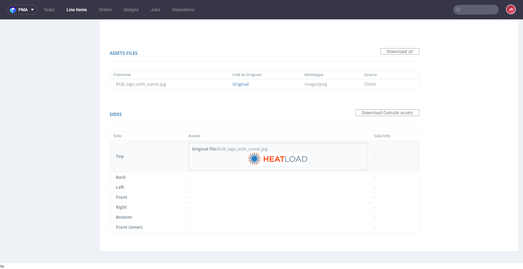
click at [278, 155] on img at bounding box center [277, 159] width 61 height 14
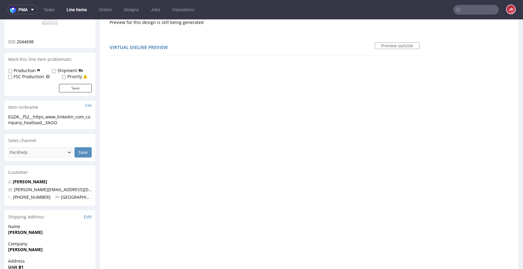
scroll to position [0, 0]
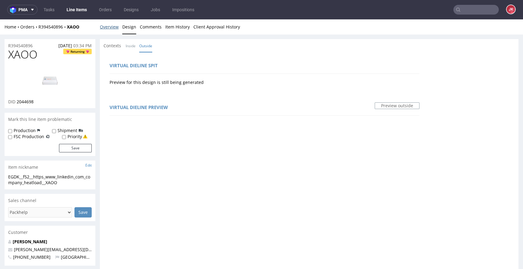
drag, startPoint x: 113, startPoint y: 28, endPoint x: 141, endPoint y: 43, distance: 32.5
click at [113, 28] on link "Overview" at bounding box center [109, 26] width 19 height 15
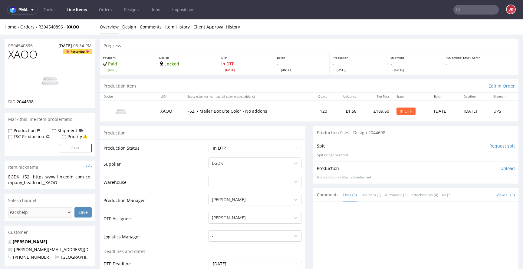
click at [22, 56] on span "XAOO" at bounding box center [22, 54] width 29 height 12
copy span "XAOO"
click at [193, 170] on td "Supplier" at bounding box center [156, 166] width 104 height 18
drag, startPoint x: 66, startPoint y: 181, endPoint x: 0, endPoint y: 173, distance: 66.8
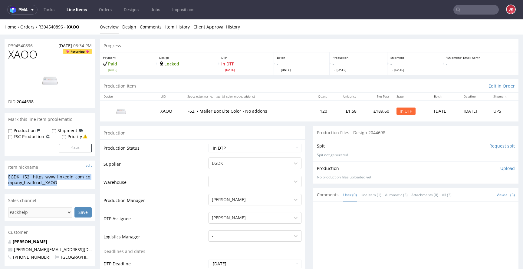
copy section "EGDK__f52__https_www_linkedin_com_company_heatload__XAOO"
click at [43, 48] on h1 "XAOO Returning" at bounding box center [50, 54] width 84 height 12
drag, startPoint x: 34, startPoint y: 44, endPoint x: 0, endPoint y: 45, distance: 34.2
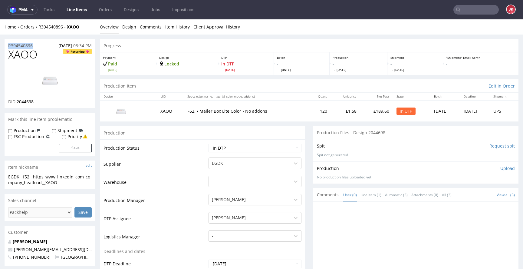
copy p "R394540896"
drag, startPoint x: 17, startPoint y: 103, endPoint x: 42, endPoint y: 103, distance: 25.1
click at [42, 103] on div "DID 2044698" at bounding box center [50, 102] width 84 height 6
copy span "2044698"
click at [500, 166] on p "Upload" at bounding box center [507, 168] width 15 height 6
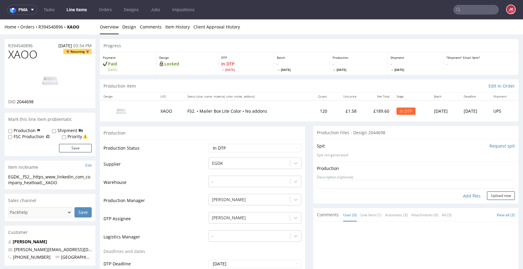
click at [462, 197] on div "Add files" at bounding box center [472, 195] width 30 height 9
type input "C:\fakepath\EGDK__f52__https_www_linkedin_com_company_heatload__XAOO__d2044698_…"
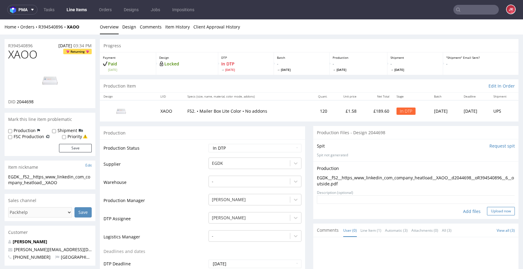
click at [487, 211] on button "Upload now" at bounding box center [501, 211] width 28 height 8
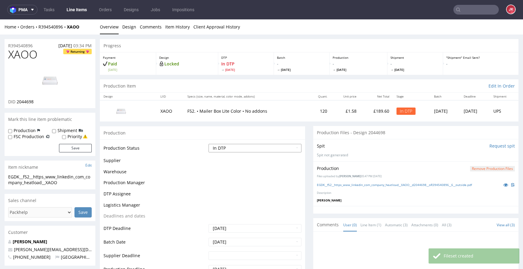
click at [255, 149] on select "Waiting for Artwork Waiting for Diecut Waiting for Mockup Waiting for DTP Waiti…" at bounding box center [255, 148] width 93 height 8
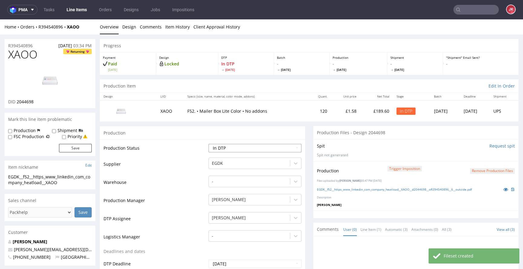
select select "dtp_production_ready"
click at [209, 144] on select "Waiting for Artwork Waiting for Diecut Waiting for Mockup Waiting for DTP Waiti…" at bounding box center [255, 148] width 93 height 8
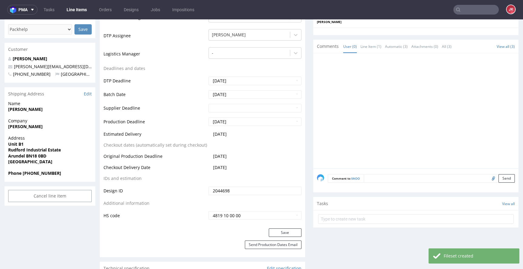
scroll to position [190, 0]
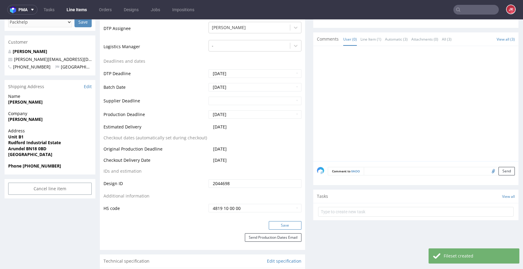
click at [279, 224] on button "Save" at bounding box center [285, 225] width 33 height 8
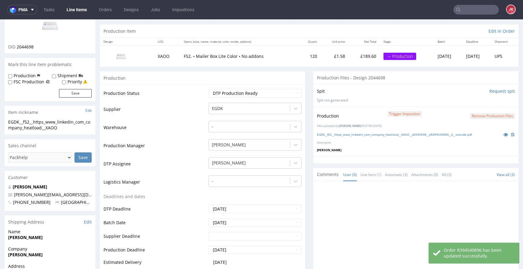
scroll to position [0, 0]
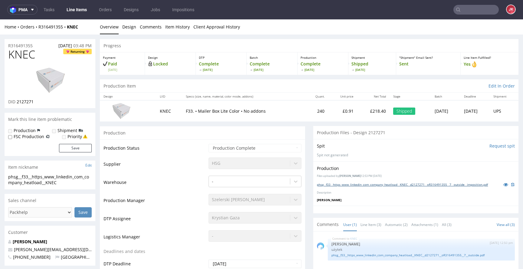
click at [400, 186] on link "phsg__f33__https_www_linkedin_com_company_heatload__KNEC__d2127271__oR316491355…" at bounding box center [402, 184] width 171 height 4
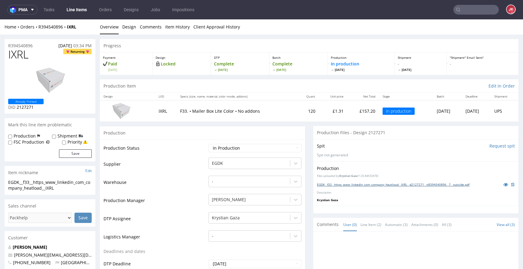
click at [382, 184] on link "EGDK__f33__https_www_linkedin_com_company_heatload__IXRL__d2127271__oR394540896…" at bounding box center [393, 184] width 153 height 4
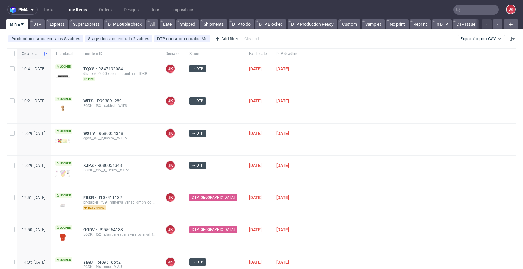
click at [230, 114] on div "→ DTP" at bounding box center [215, 107] width 60 height 32
click at [229, 144] on div "→ DTP" at bounding box center [215, 140] width 60 height 32
